Goal: Navigation & Orientation: Find specific page/section

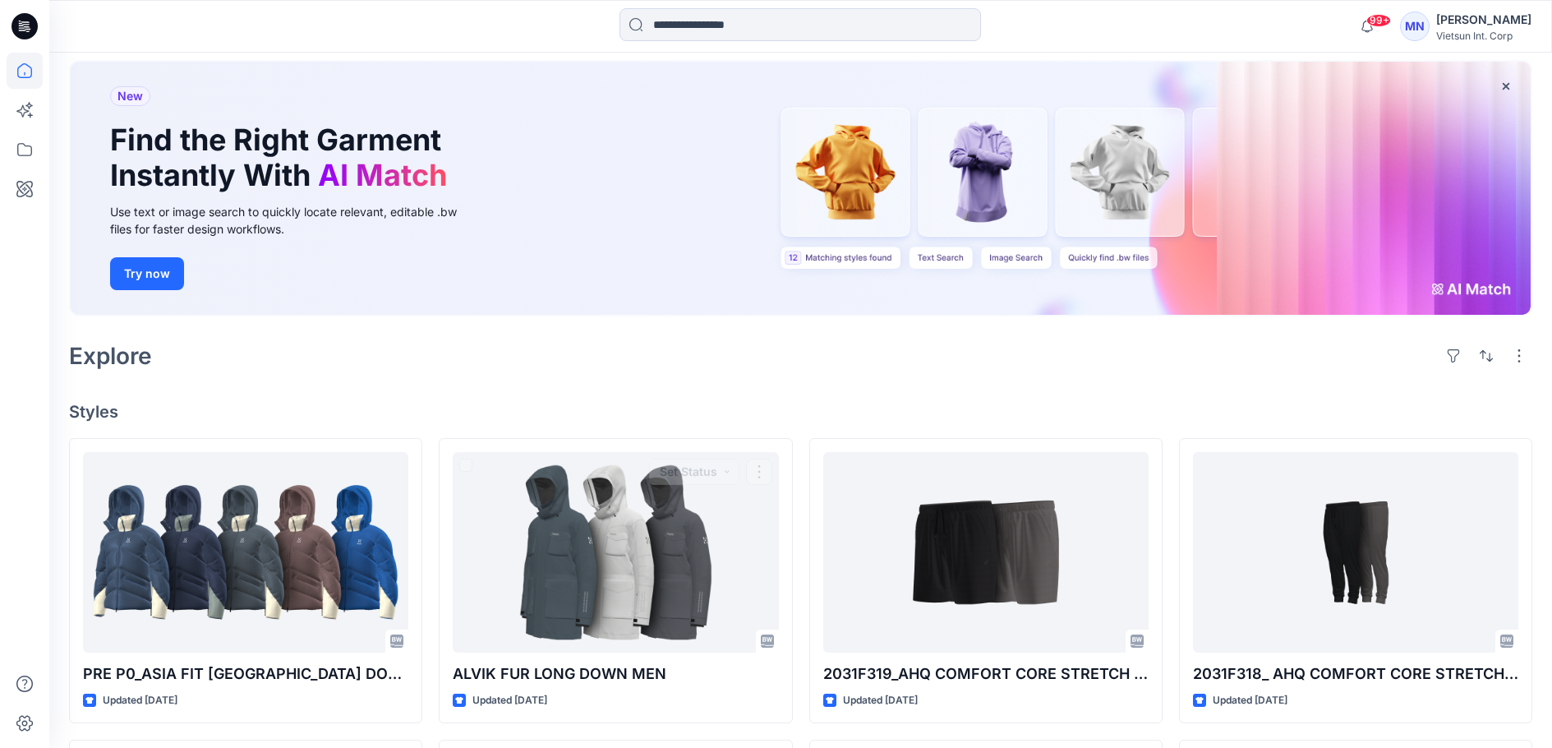
scroll to position [79, 0]
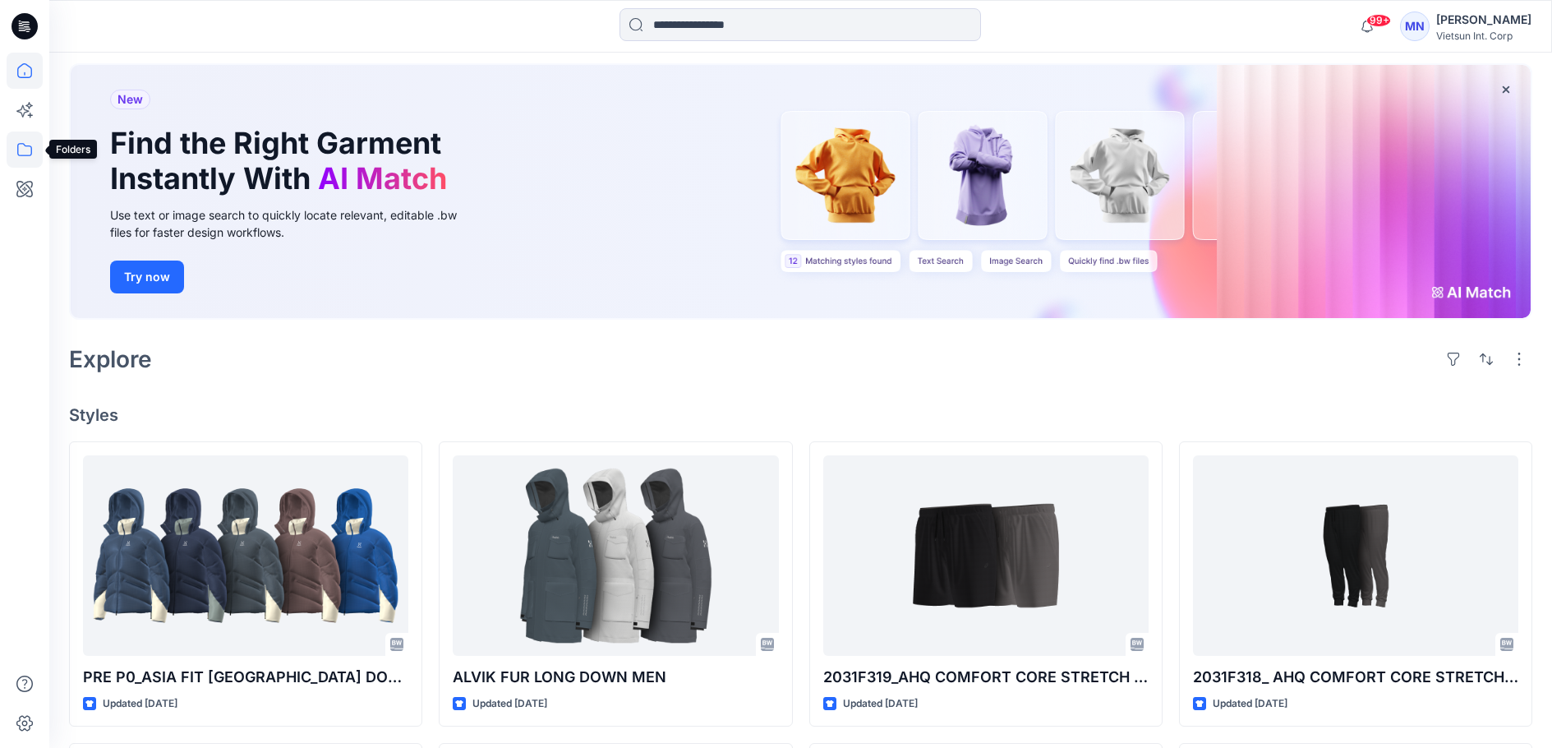
click at [24, 150] on icon at bounding box center [25, 149] width 36 height 36
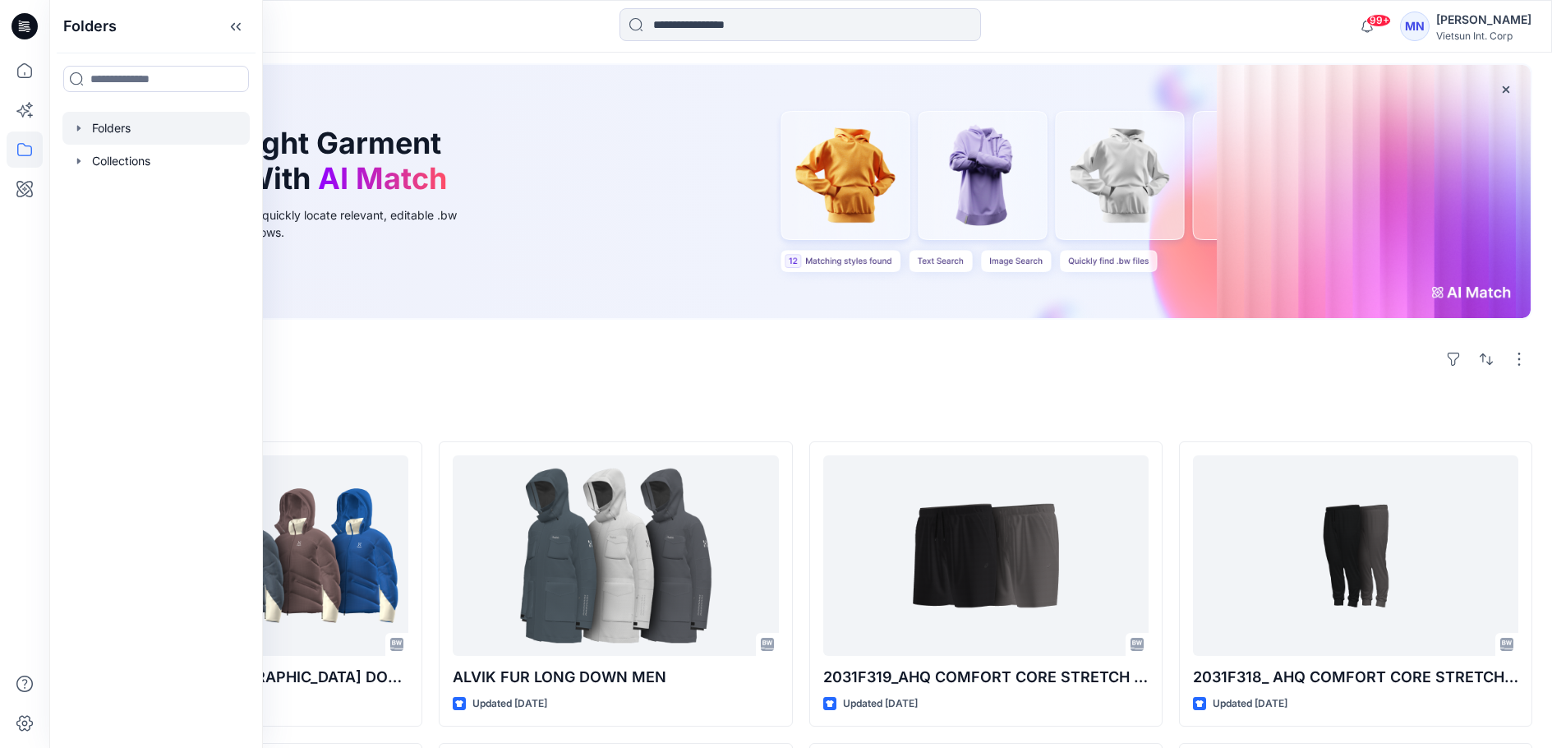
click at [150, 145] on div at bounding box center [155, 128] width 187 height 33
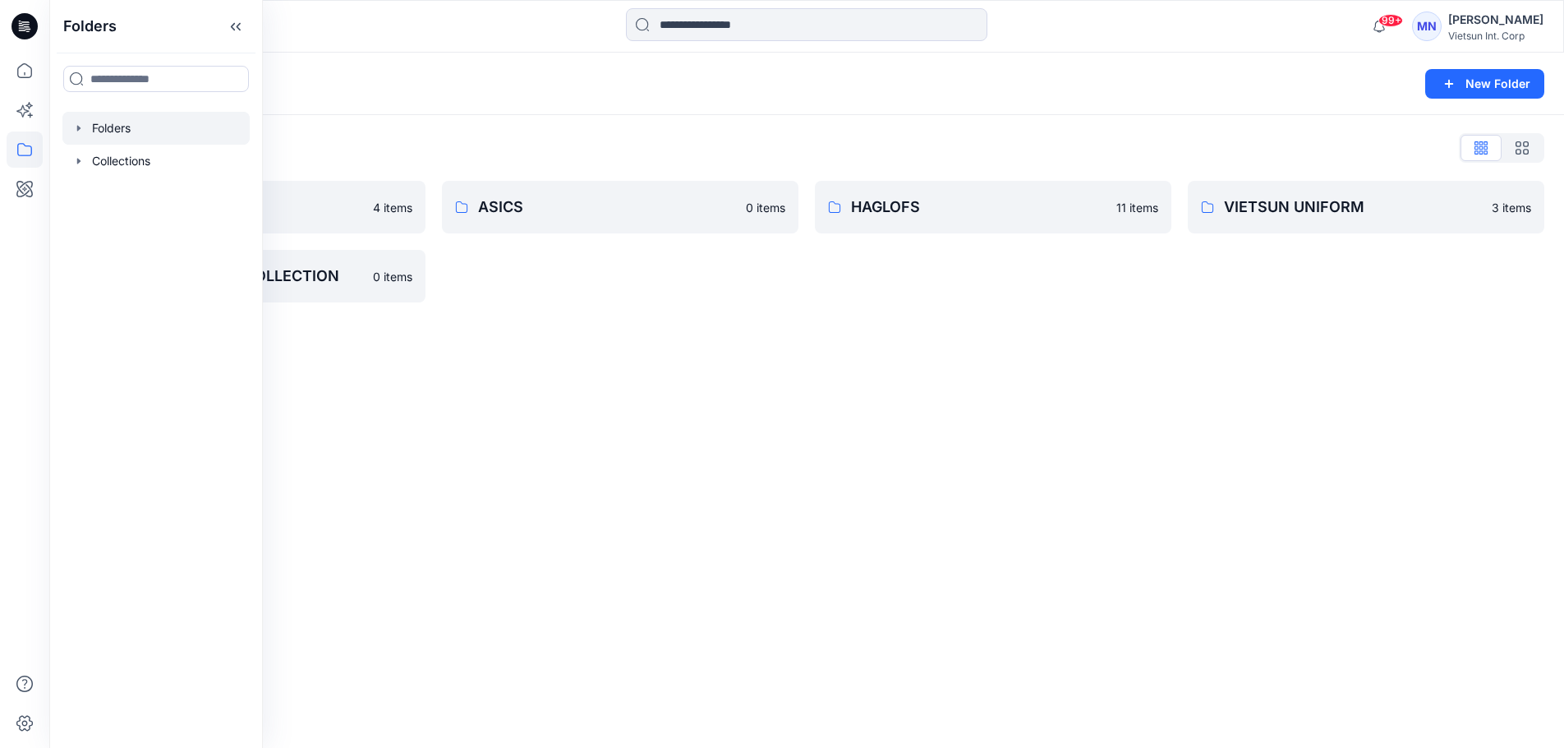
click at [647, 398] on div "Folders New Folder Folders List 3D NỘI BỘ 4 items VTSN MENSWEAR COLLECTION 0 it…" at bounding box center [806, 400] width 1515 height 695
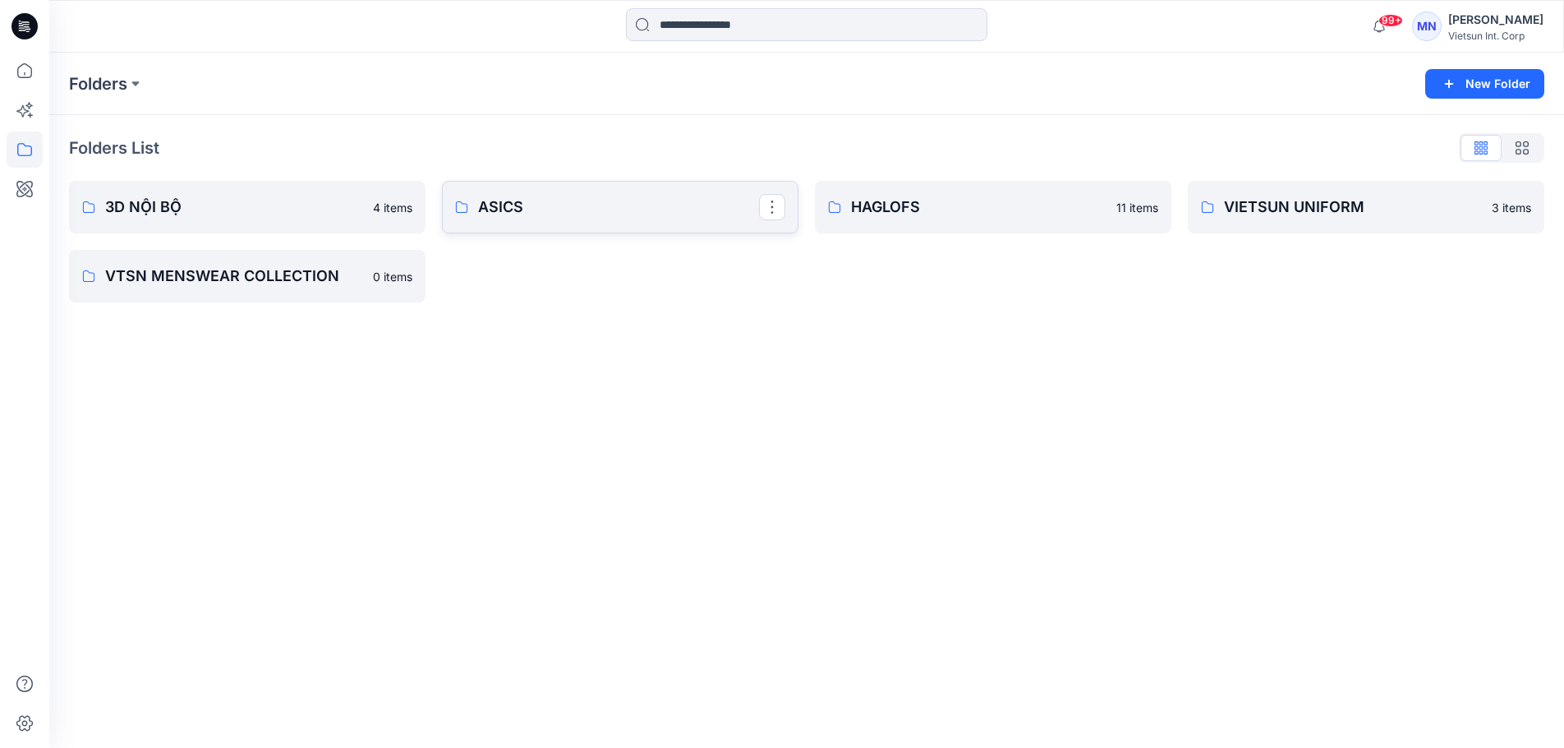
click at [516, 212] on p "ASICS" at bounding box center [618, 207] width 281 height 23
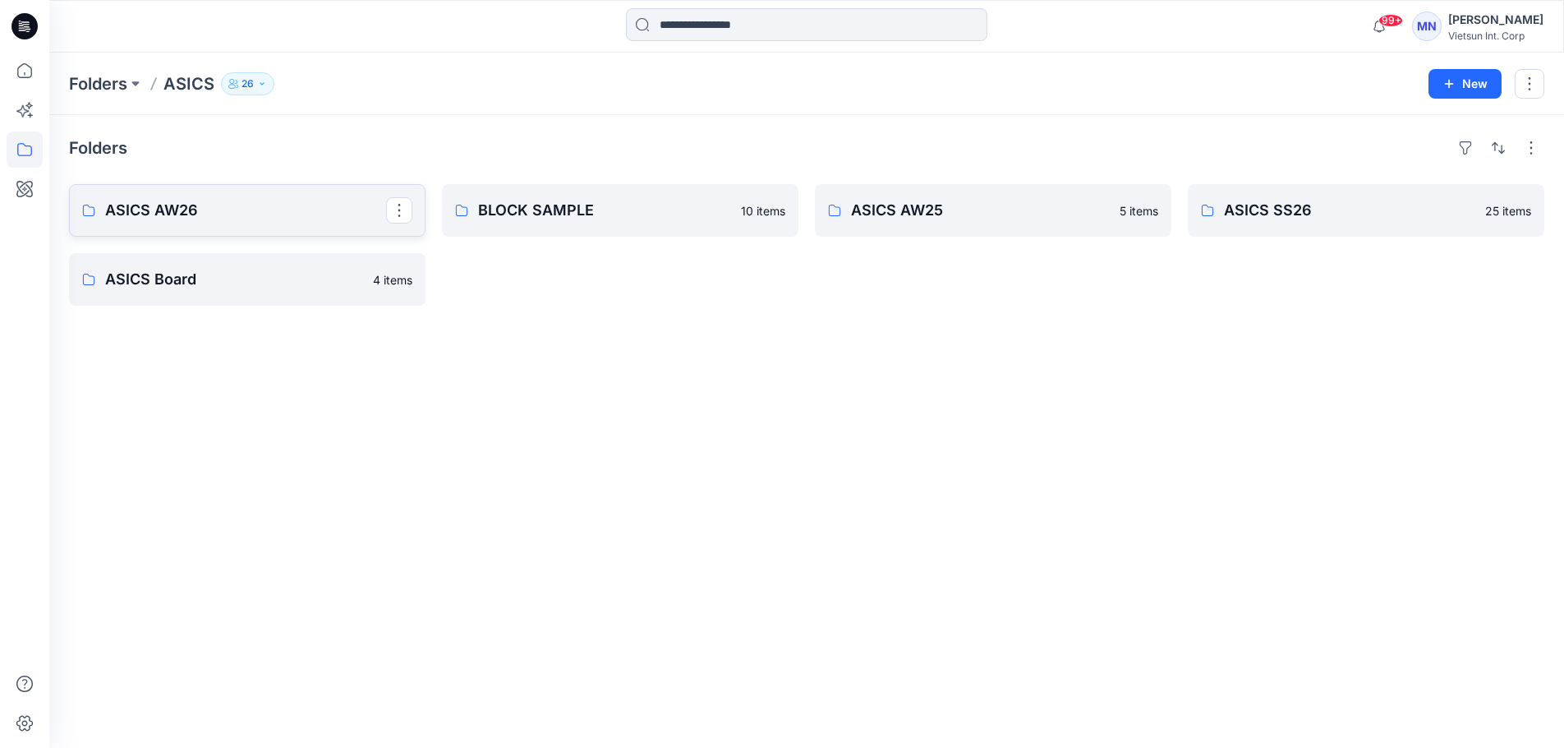
click at [246, 222] on p "ASICS AW26" at bounding box center [245, 210] width 281 height 23
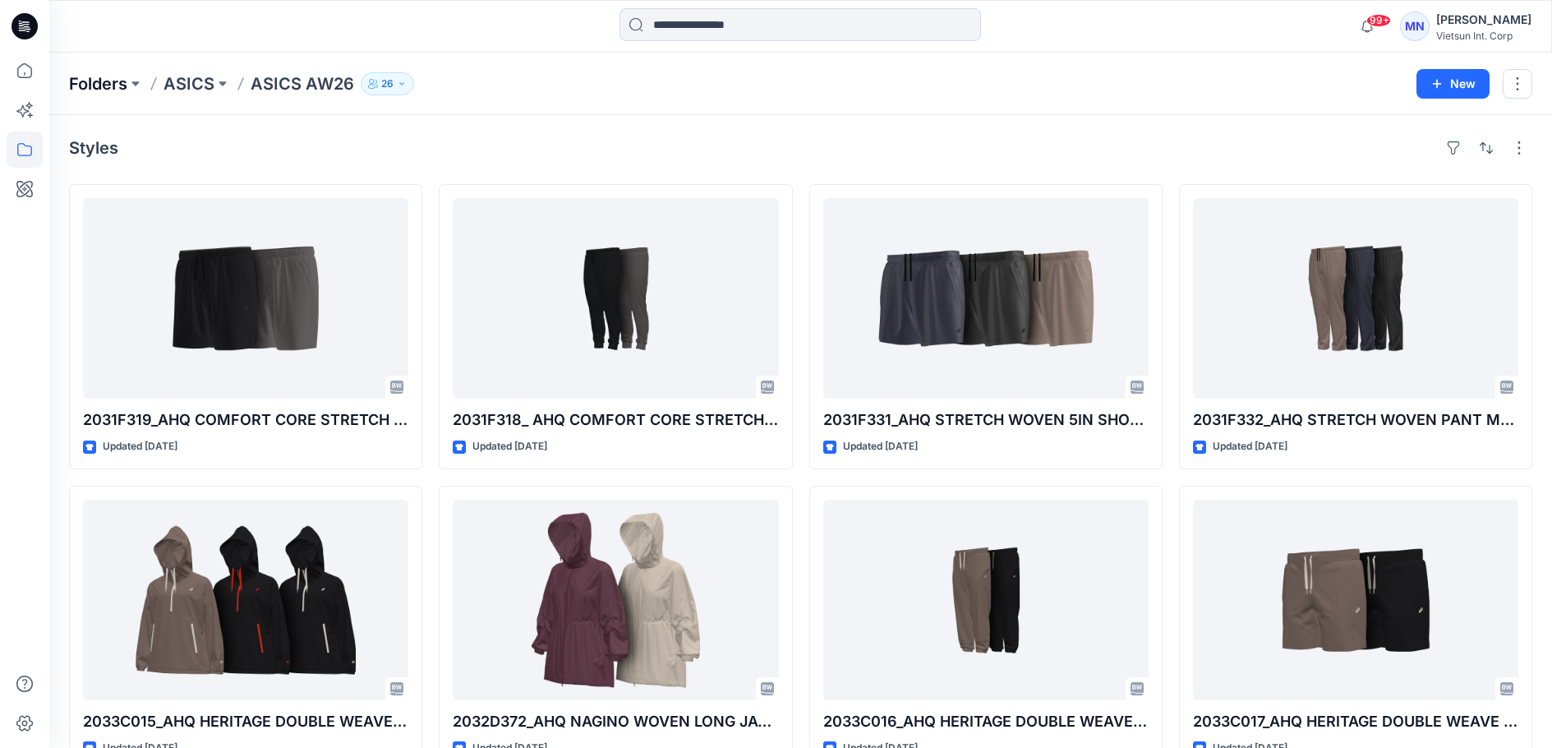
click at [86, 80] on p "Folders" at bounding box center [98, 83] width 58 height 23
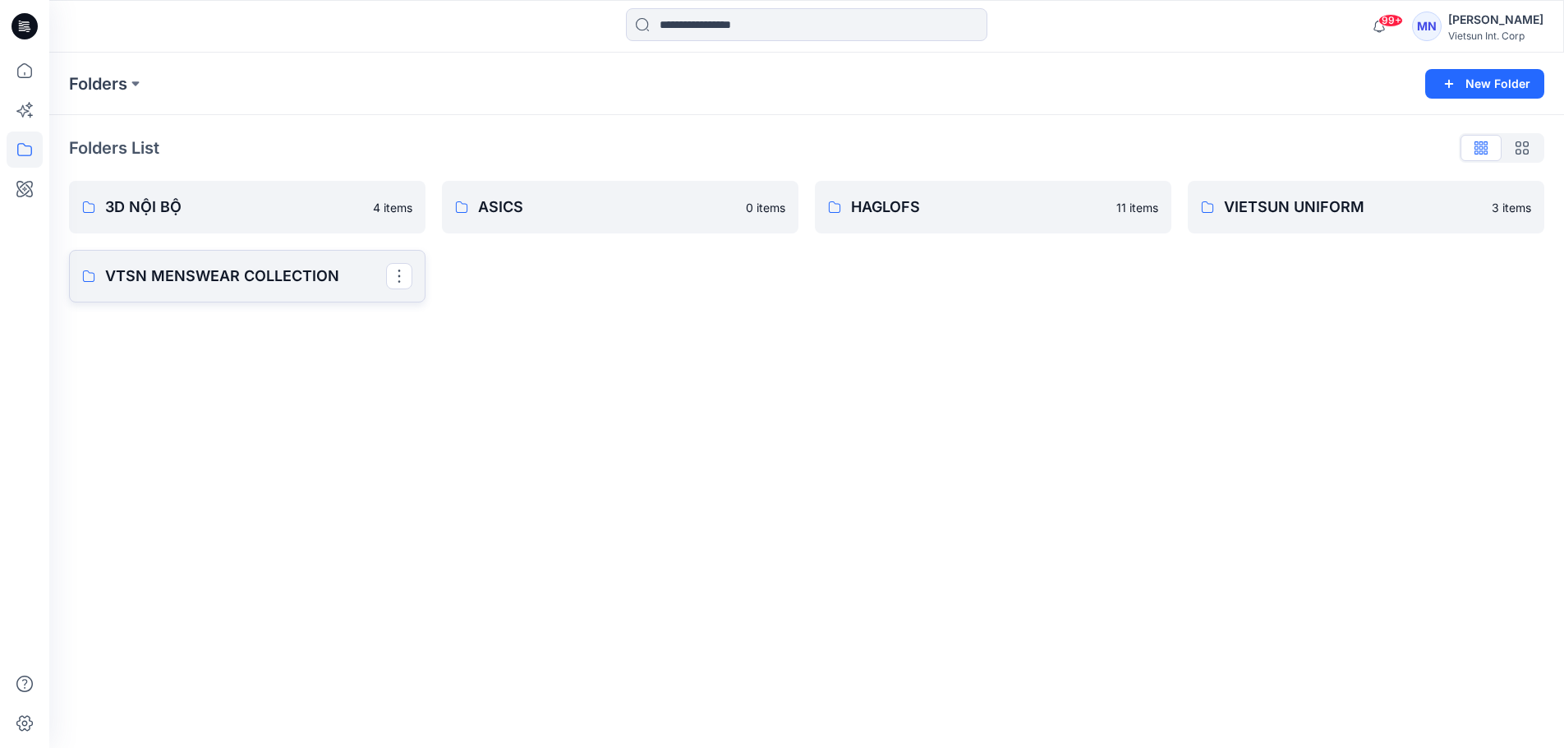
click at [274, 288] on p "VTSN MENSWEAR COLLECTION" at bounding box center [245, 276] width 281 height 23
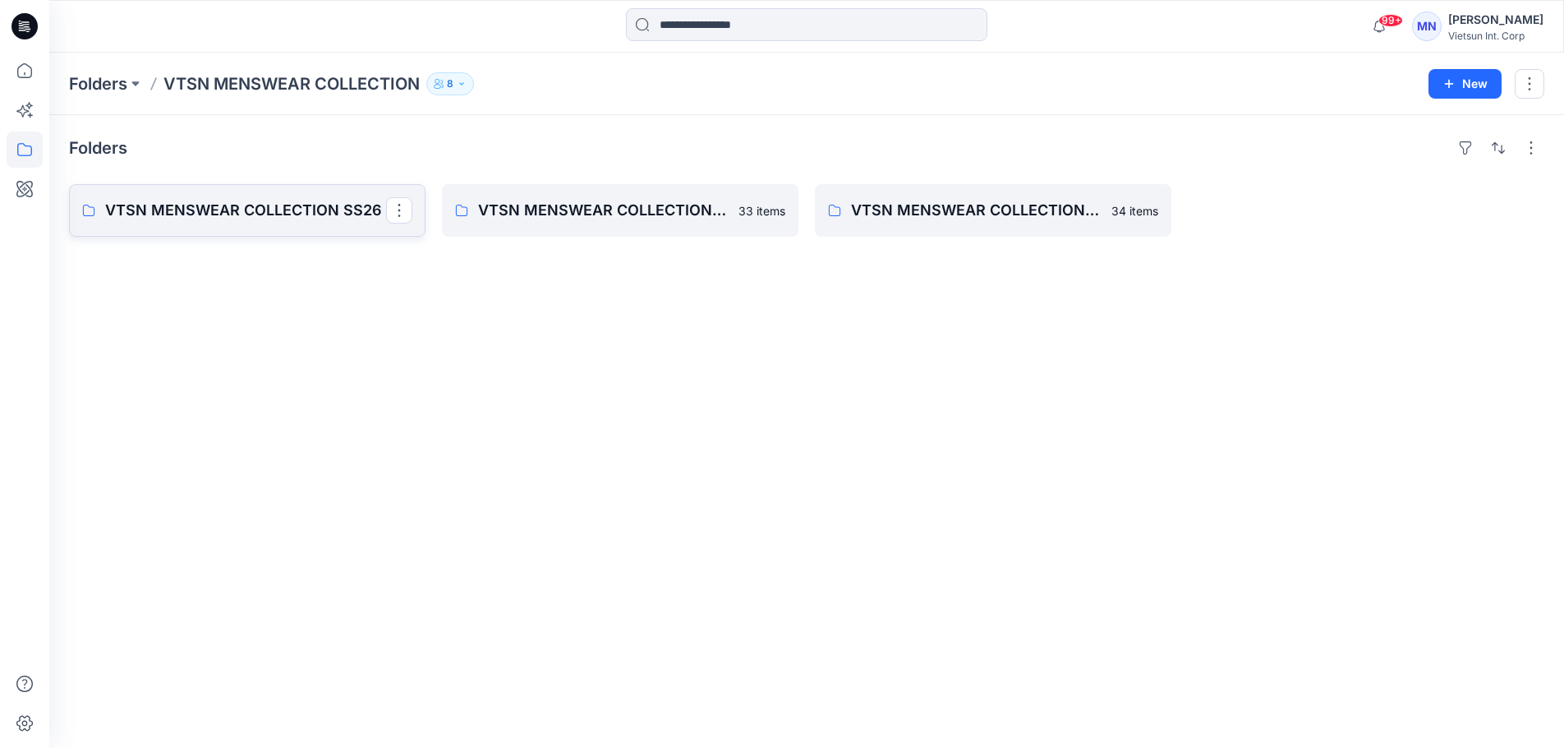
click at [342, 220] on p "VTSN MENSWEAR COLLECTION SS26" at bounding box center [245, 210] width 281 height 23
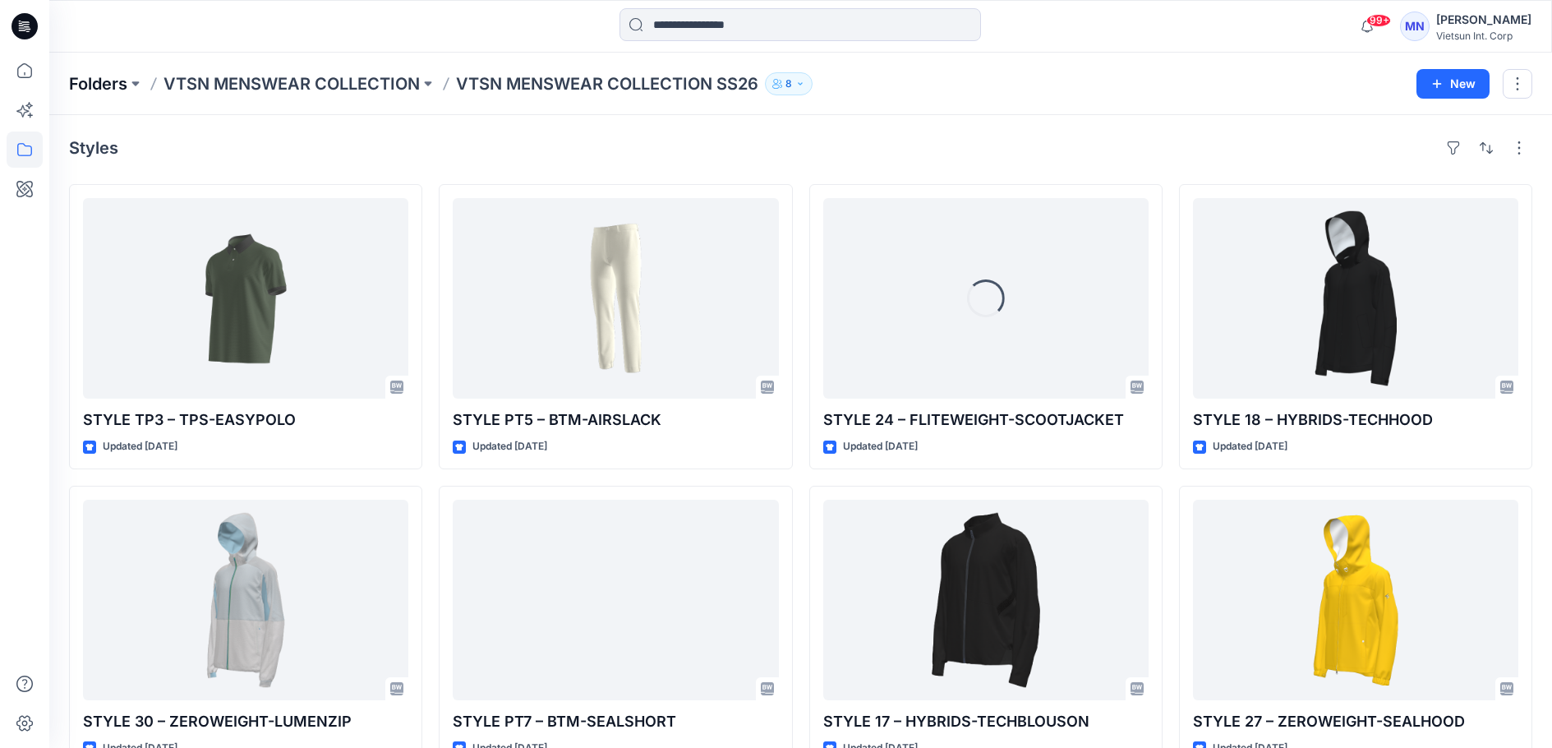
click at [86, 89] on p "Folders" at bounding box center [98, 83] width 58 height 23
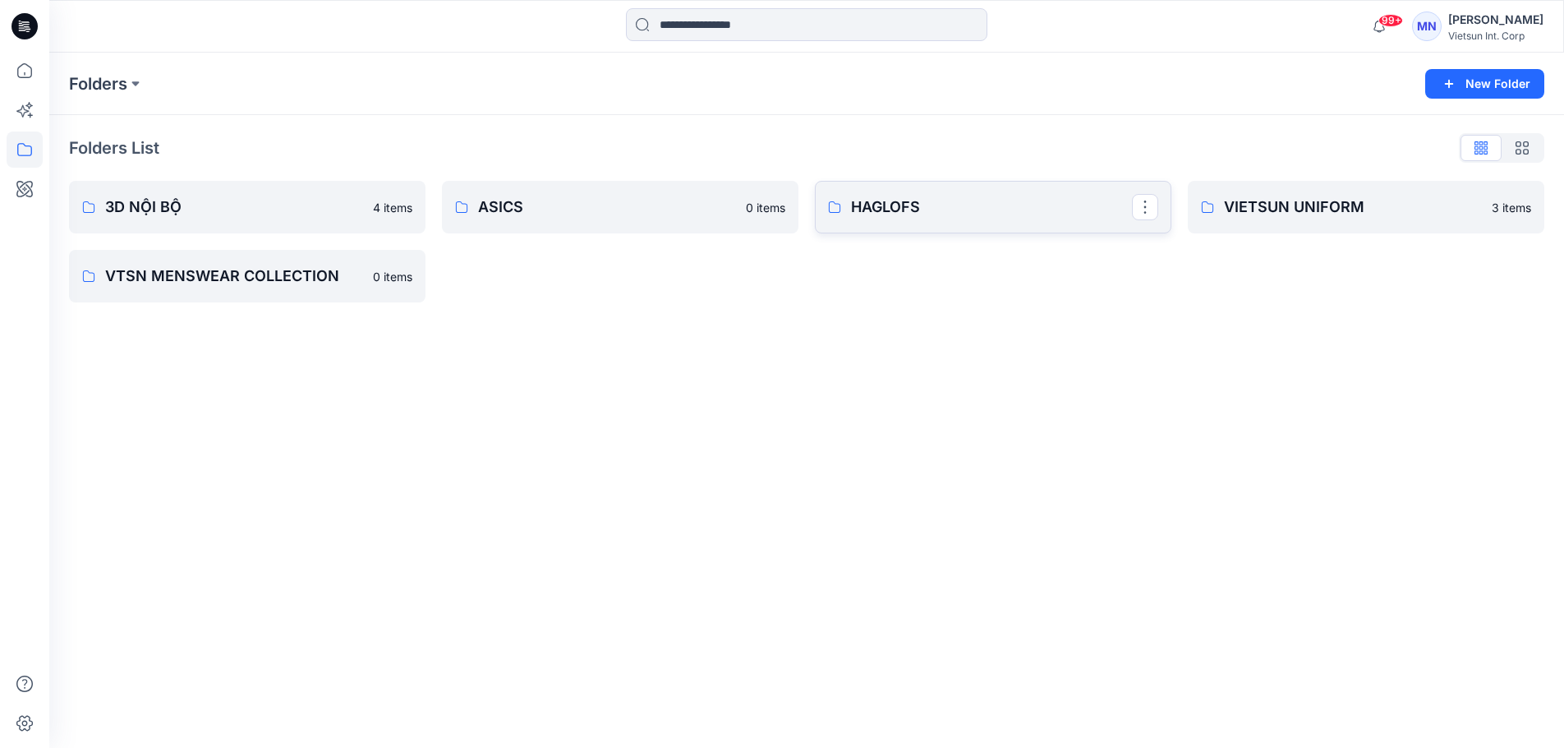
click at [896, 219] on p "HAGLOFS" at bounding box center [991, 207] width 281 height 23
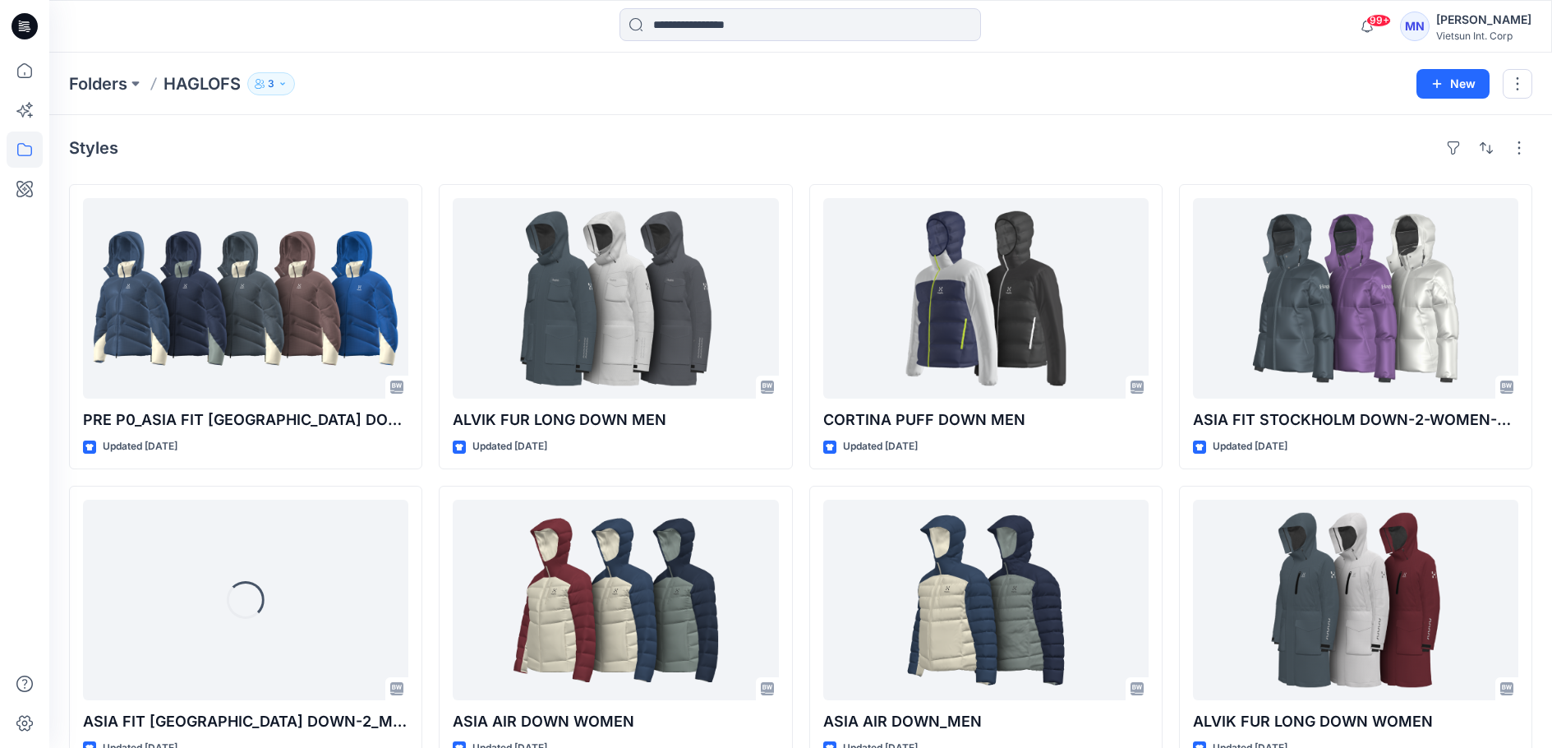
scroll to position [82, 0]
